Goal: Entertainment & Leisure: Consume media (video, audio)

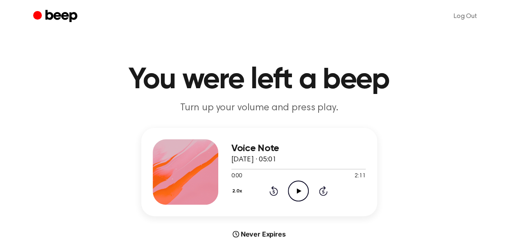
click at [302, 189] on icon "Play Audio" at bounding box center [298, 191] width 21 height 21
click at [305, 192] on icon "Play Audio" at bounding box center [298, 191] width 21 height 21
click at [299, 197] on icon "Play Audio" at bounding box center [298, 191] width 21 height 21
